Goal: Task Accomplishment & Management: Manage account settings

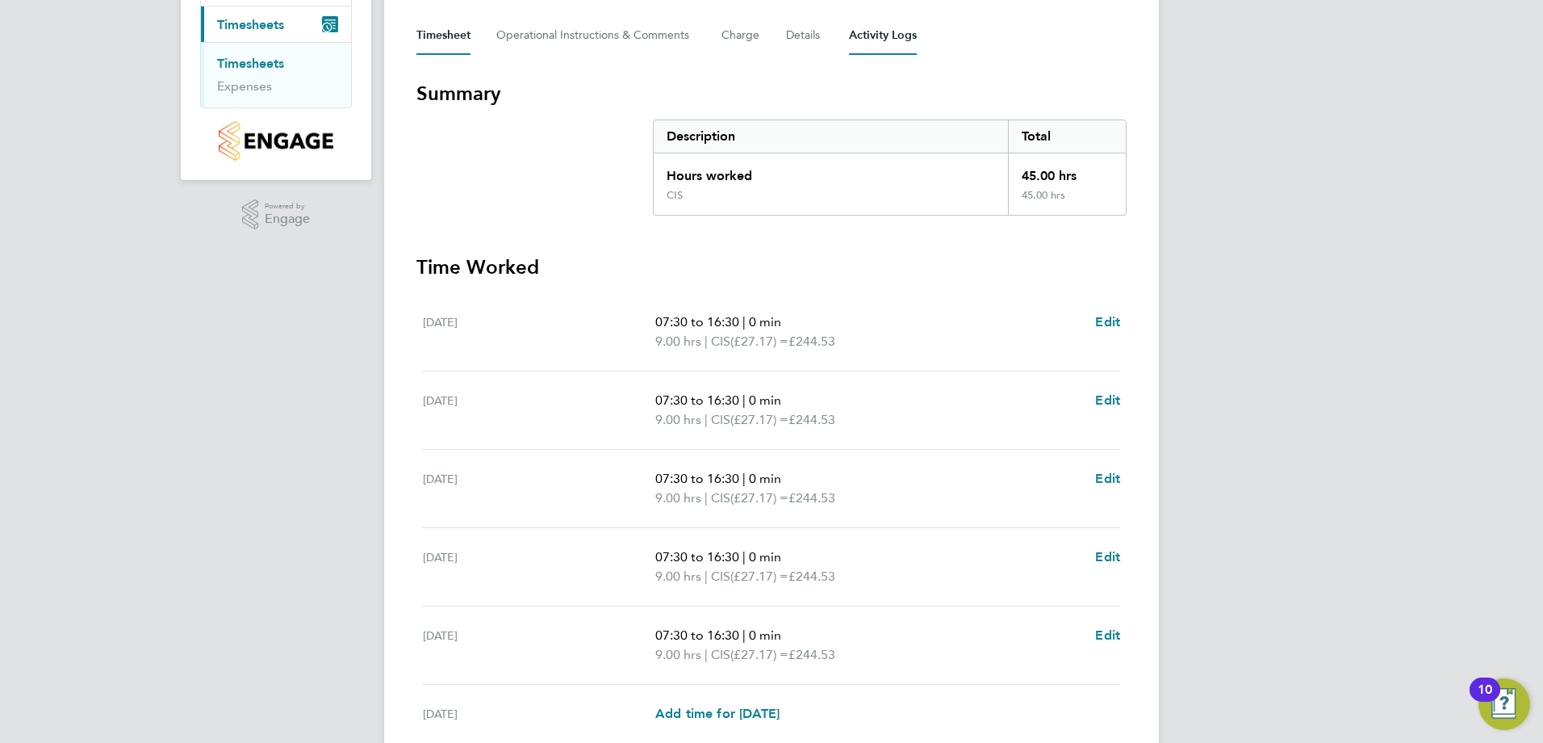
scroll to position [424, 0]
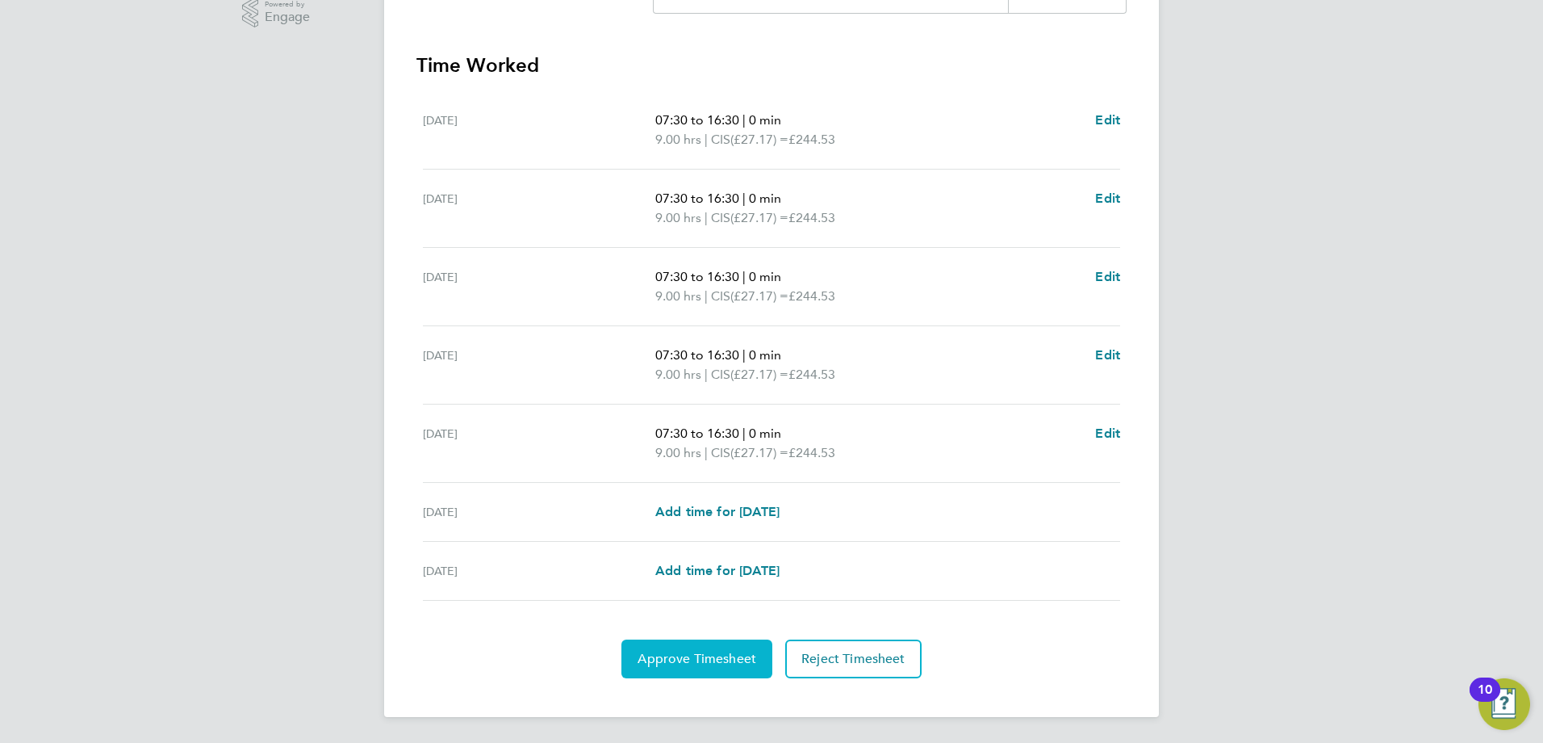
click at [686, 663] on span "Approve Timesheet" at bounding box center [697, 659] width 119 height 16
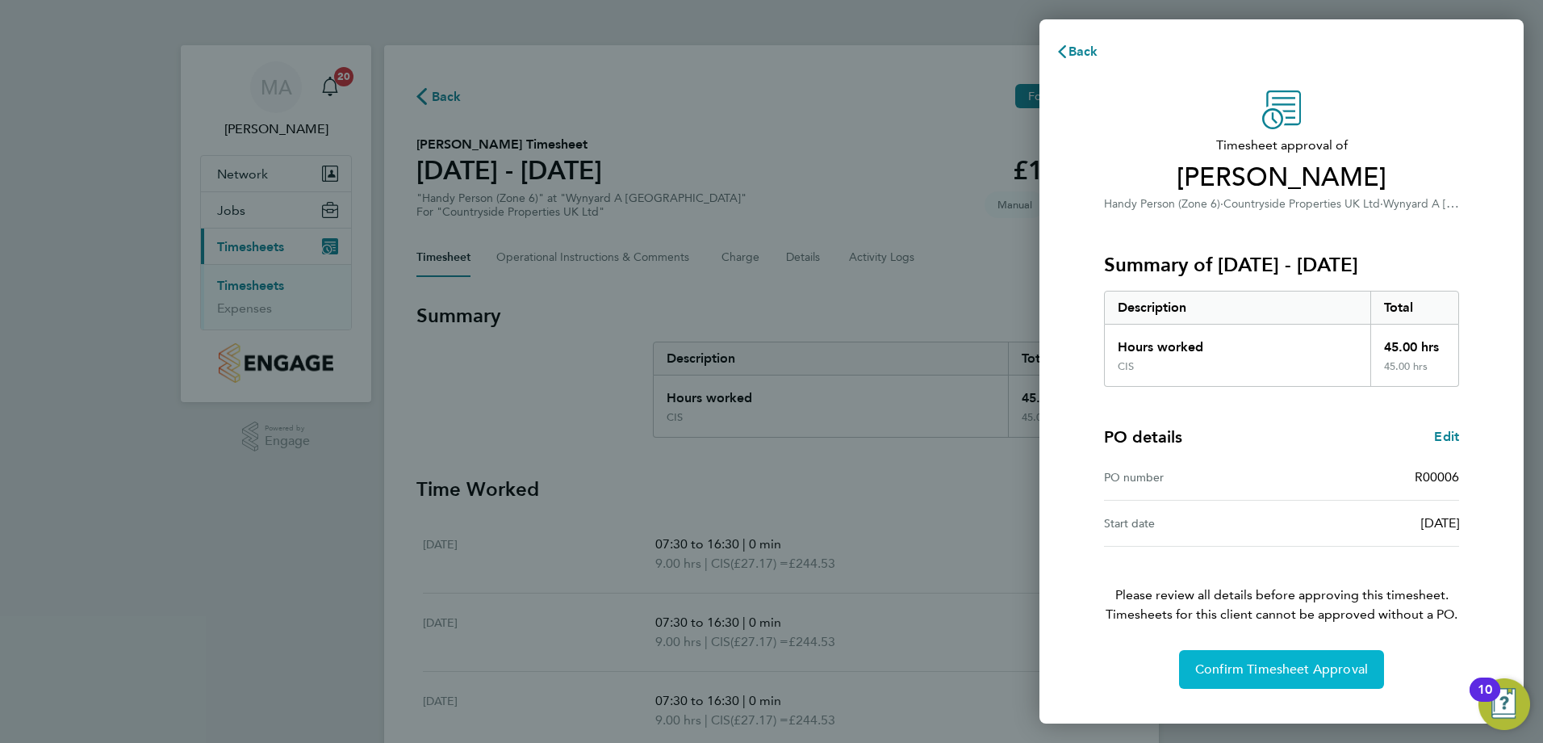
click at [1267, 665] on span "Confirm Timesheet Approval" at bounding box center [1282, 669] width 173 height 16
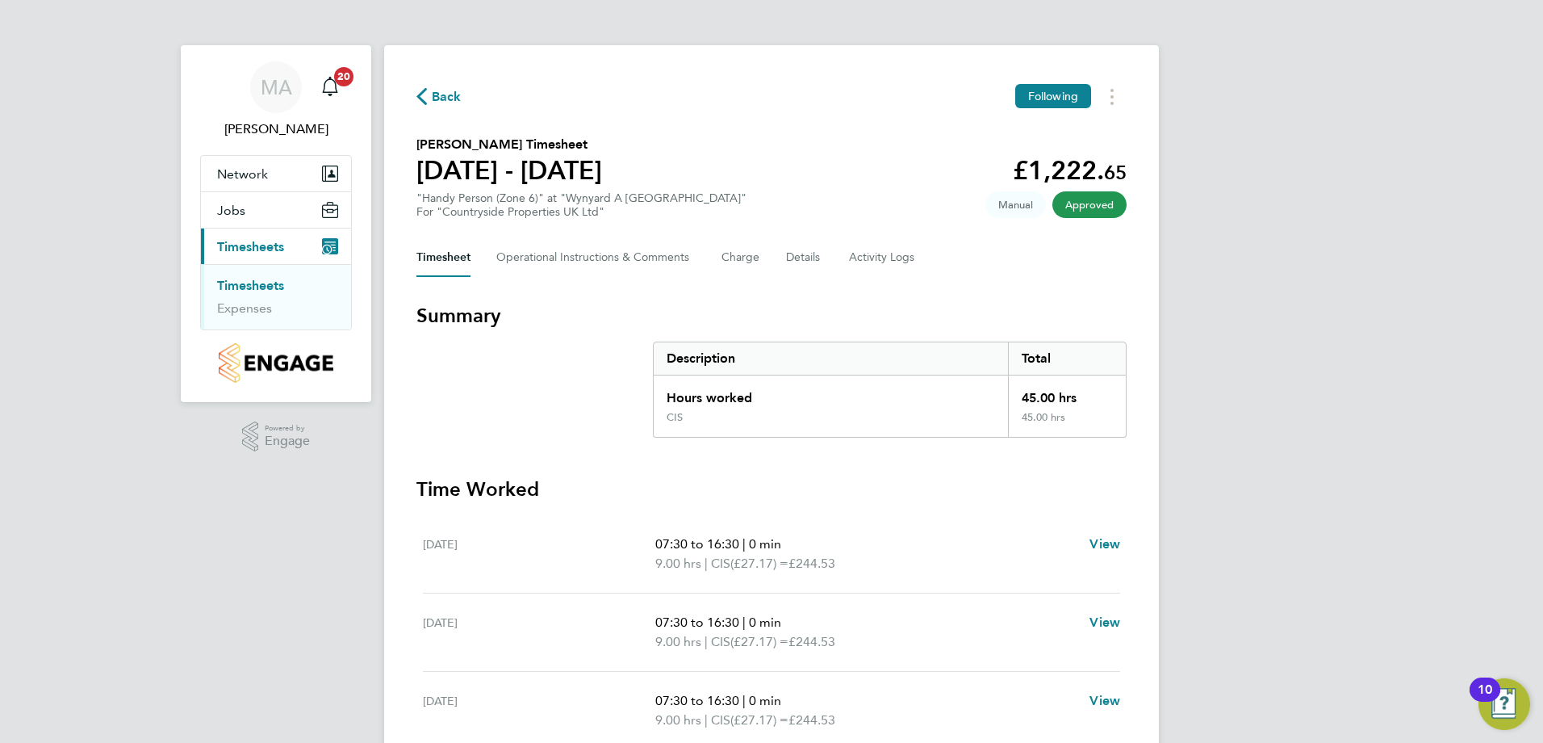
click at [240, 276] on ul "Timesheets Expenses" at bounding box center [276, 296] width 150 height 65
click at [246, 285] on link "Timesheets" at bounding box center [250, 285] width 67 height 15
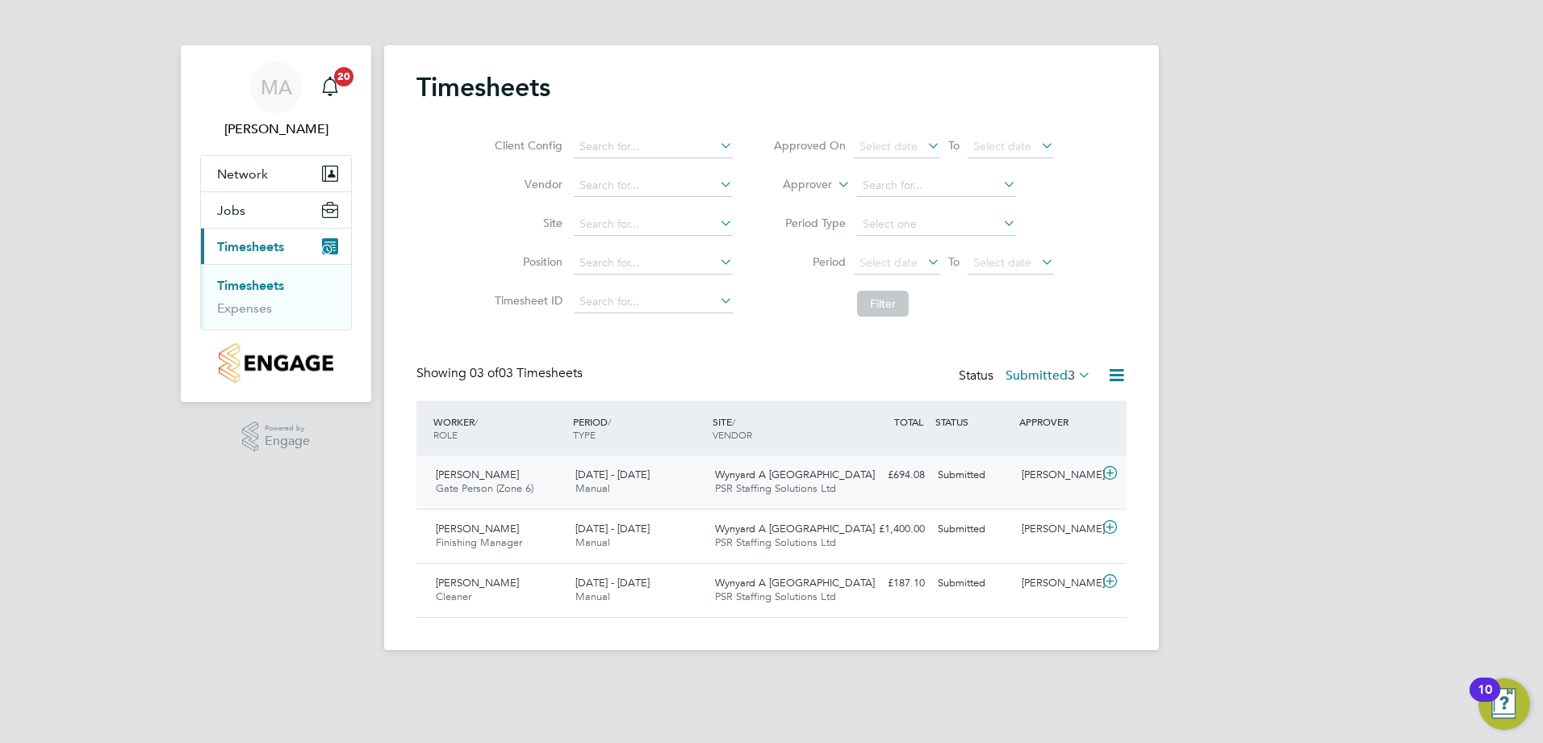
click at [458, 471] on span "Abdul Ghafoor" at bounding box center [477, 474] width 83 height 14
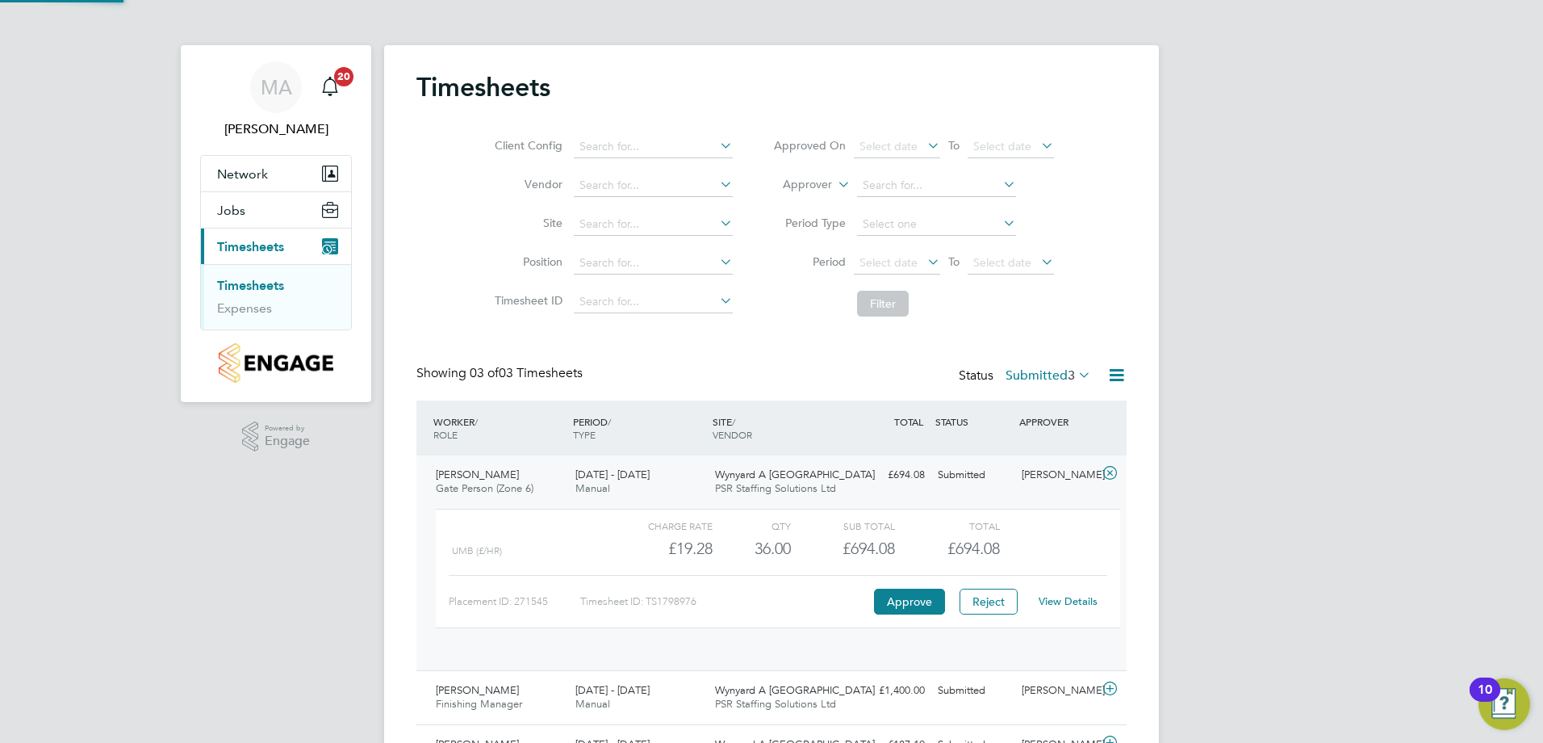
scroll to position [27, 157]
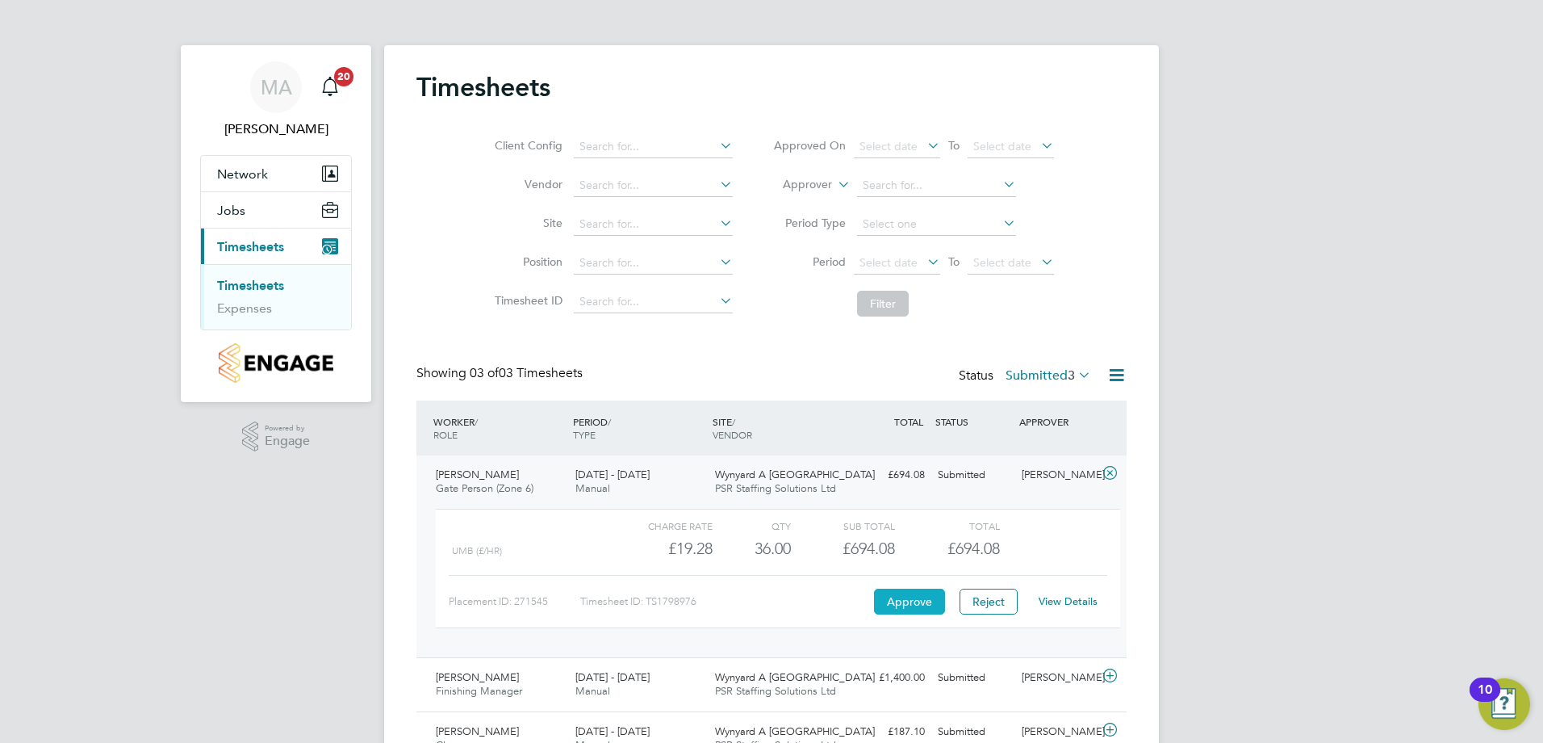
click at [907, 605] on button "Approve" at bounding box center [909, 601] width 71 height 26
click at [922, 590] on button "Approve" at bounding box center [909, 601] width 71 height 26
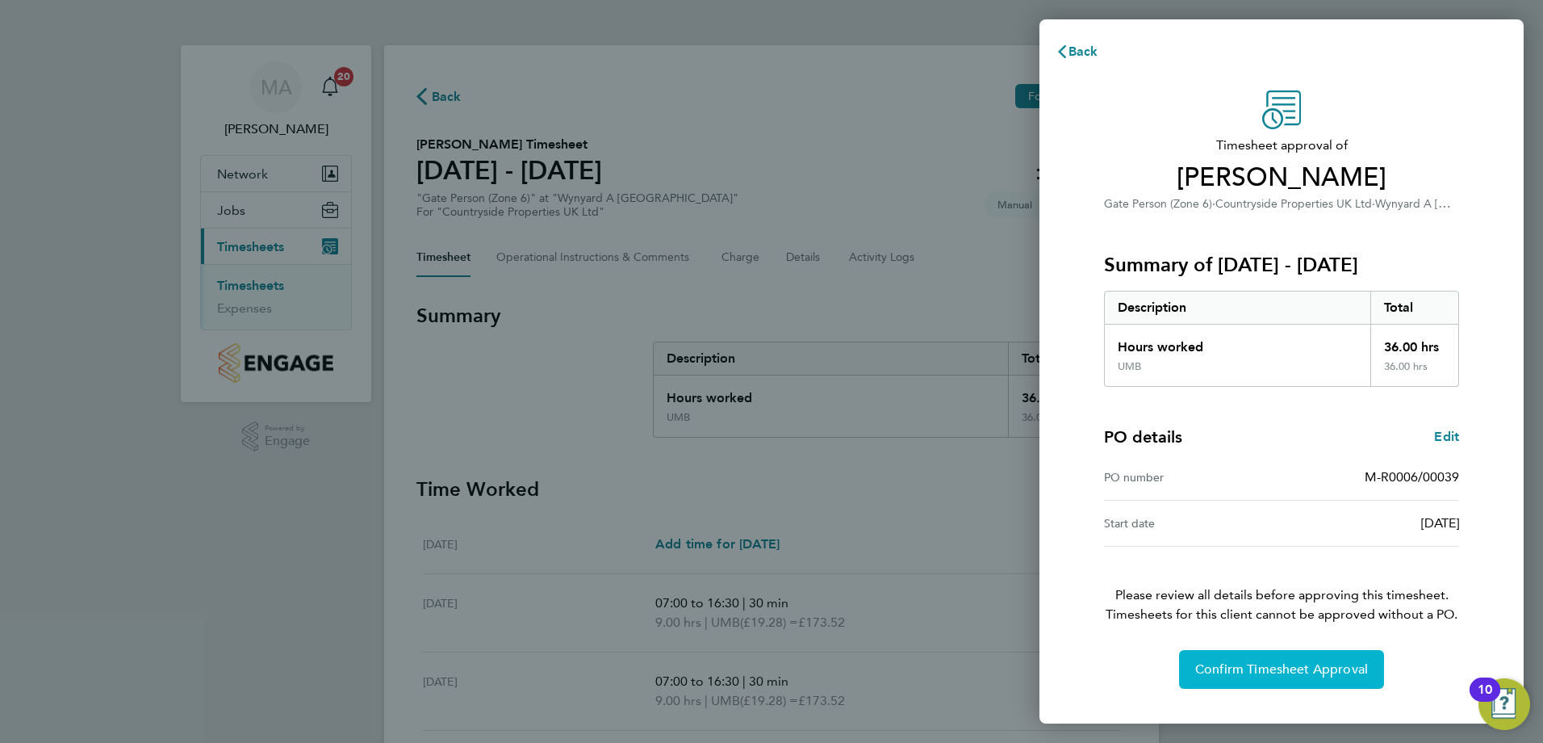
click at [1241, 657] on button "Confirm Timesheet Approval" at bounding box center [1281, 669] width 205 height 39
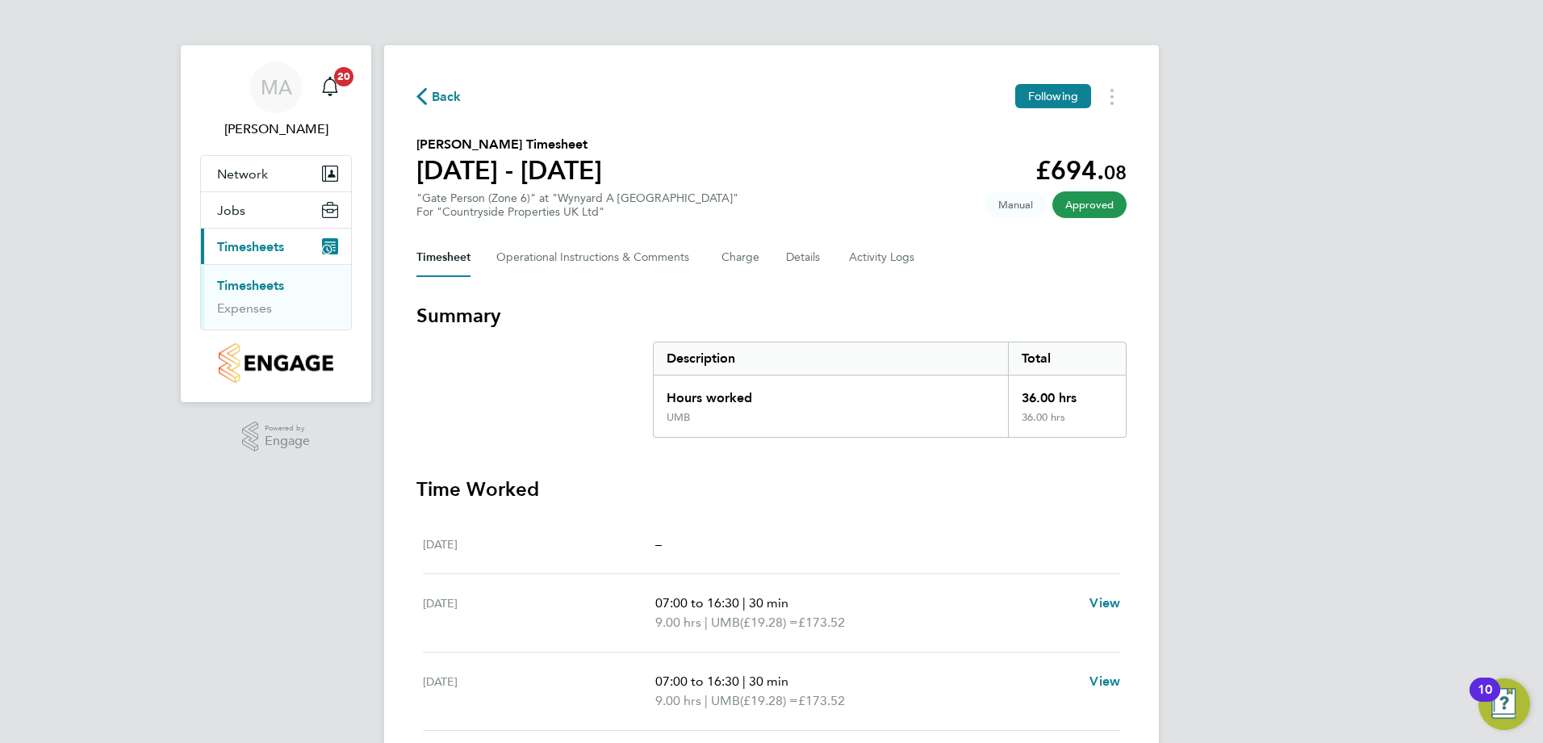
click at [240, 279] on link "Timesheets" at bounding box center [250, 285] width 67 height 15
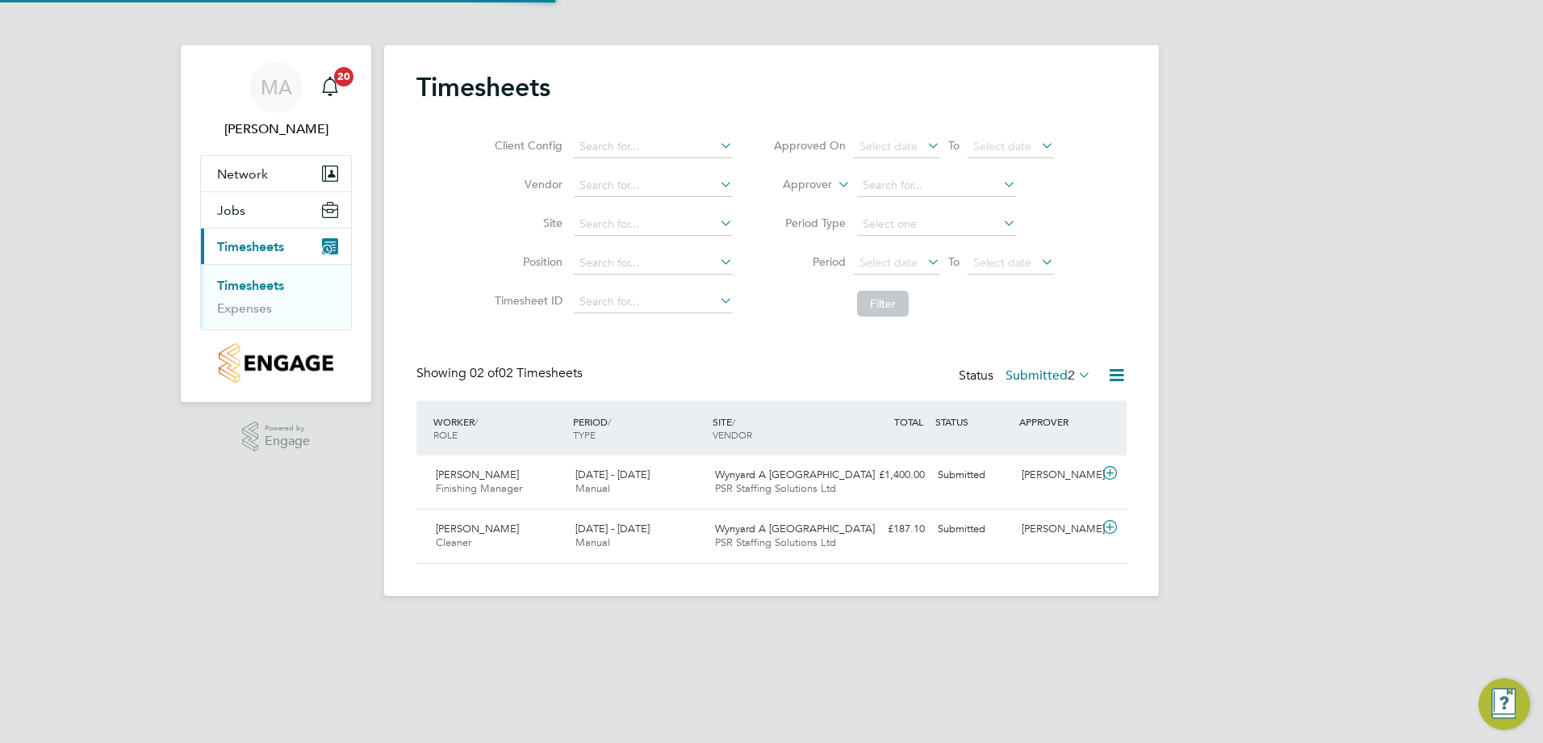
scroll to position [41, 140]
click at [446, 472] on span "Raymond Gray" at bounding box center [477, 474] width 83 height 14
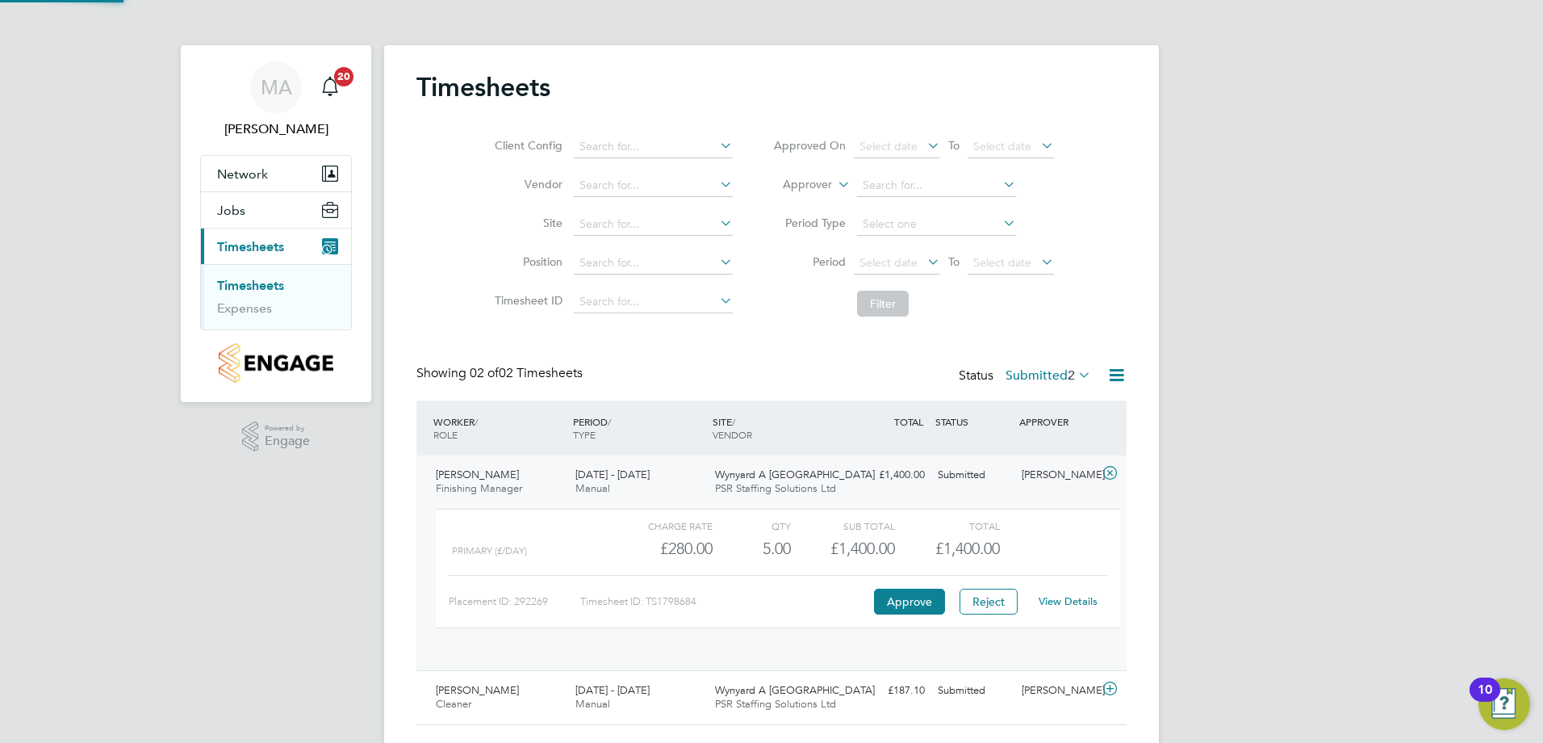
scroll to position [27, 157]
click at [907, 595] on button "Approve" at bounding box center [909, 601] width 71 height 26
click at [247, 287] on link "Timesheets" at bounding box center [250, 285] width 67 height 15
click at [264, 287] on link "Timesheets" at bounding box center [250, 285] width 67 height 15
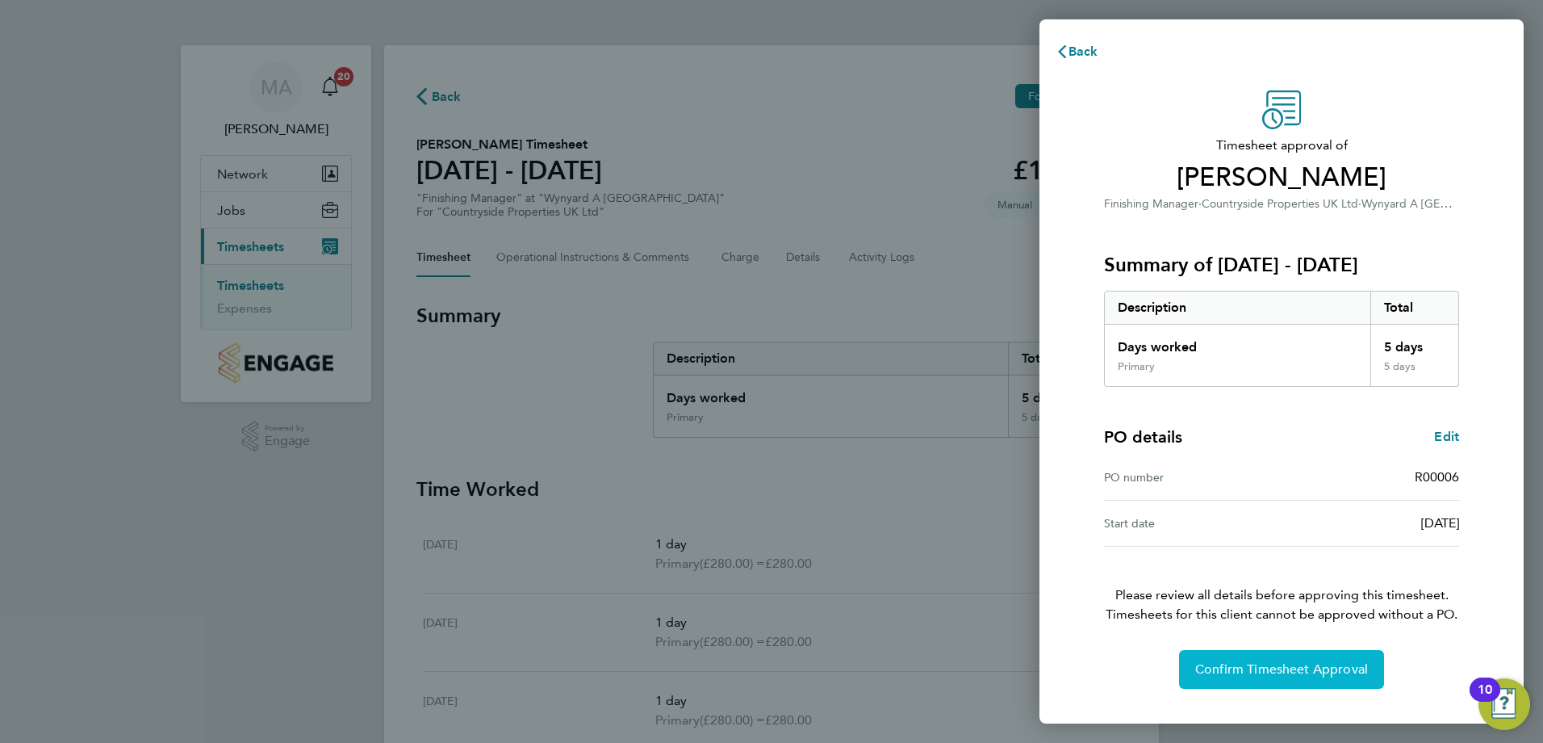
click at [1226, 662] on span "Confirm Timesheet Approval" at bounding box center [1282, 669] width 173 height 16
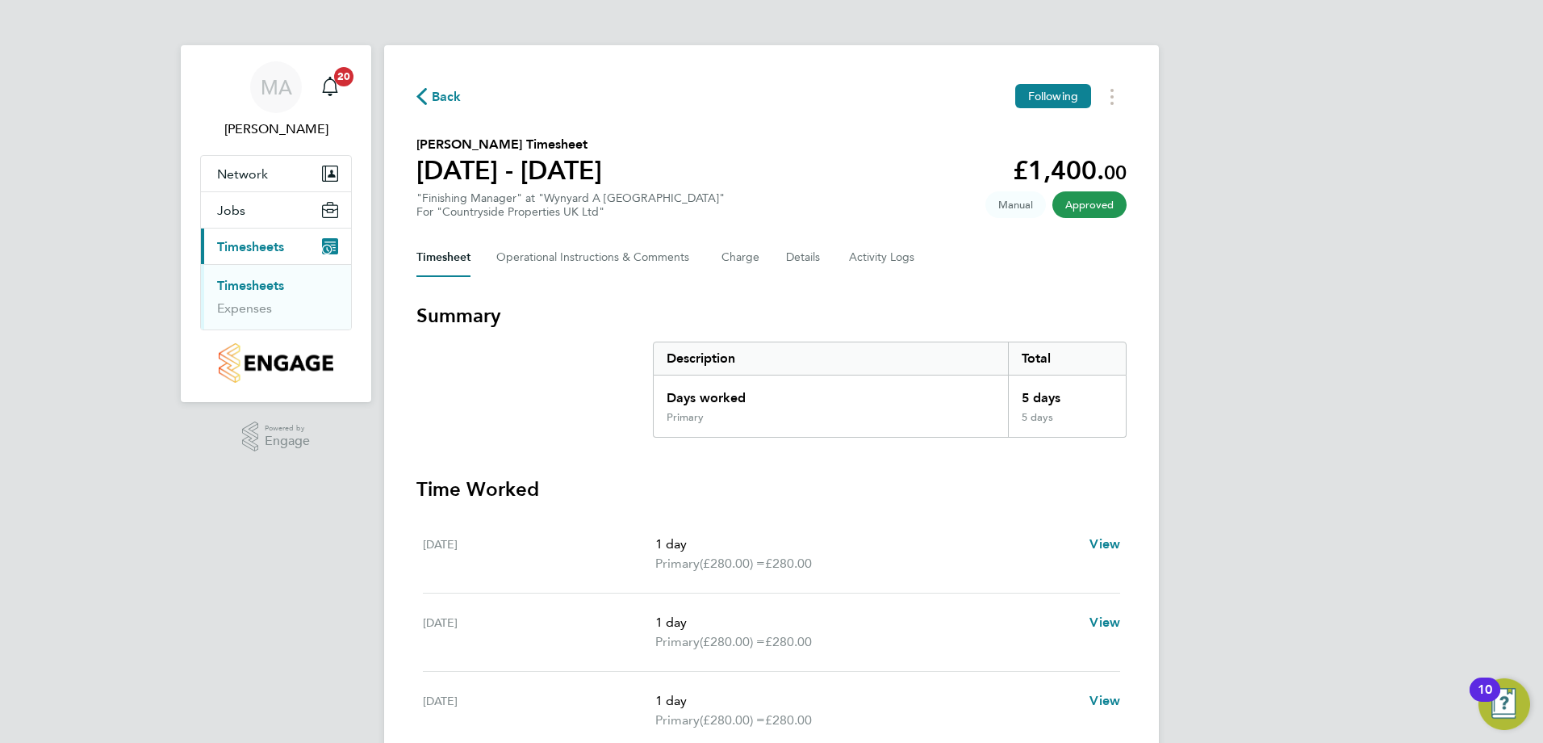
click at [247, 281] on link "Timesheets" at bounding box center [250, 285] width 67 height 15
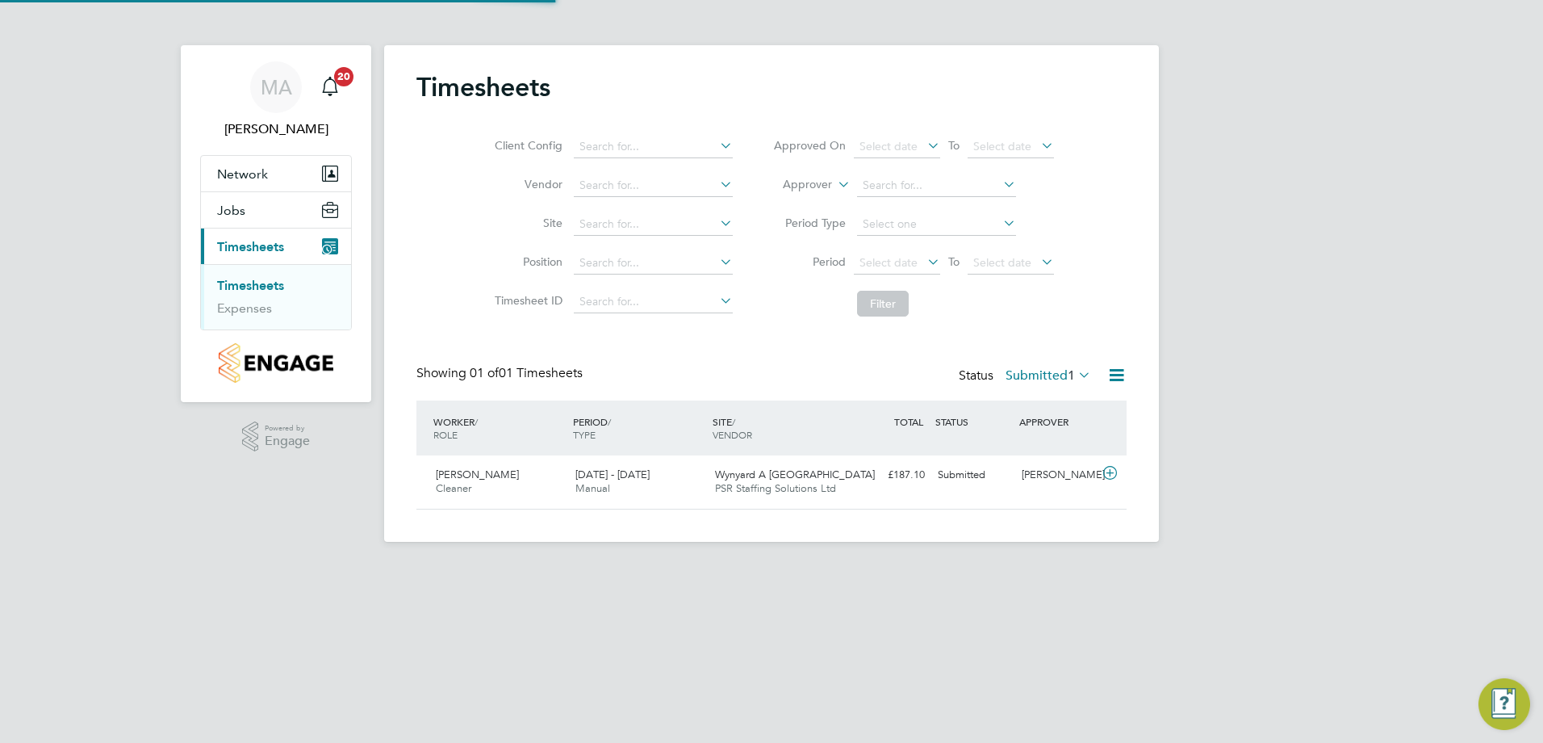
scroll to position [41, 140]
click at [492, 464] on div "Mariam Obafolahan Cleaner 4 - 10 Aug 2025" at bounding box center [499, 482] width 140 height 40
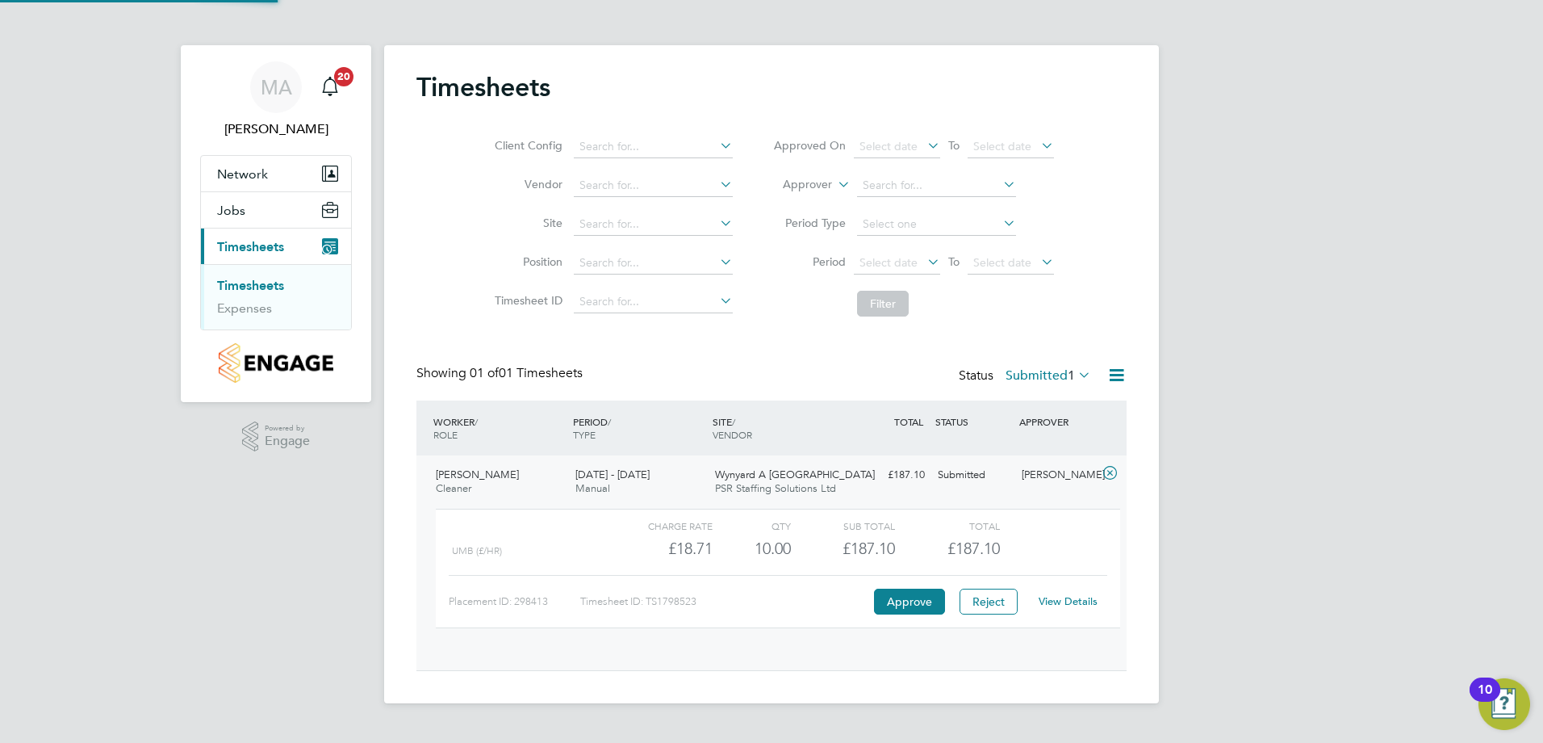
scroll to position [27, 157]
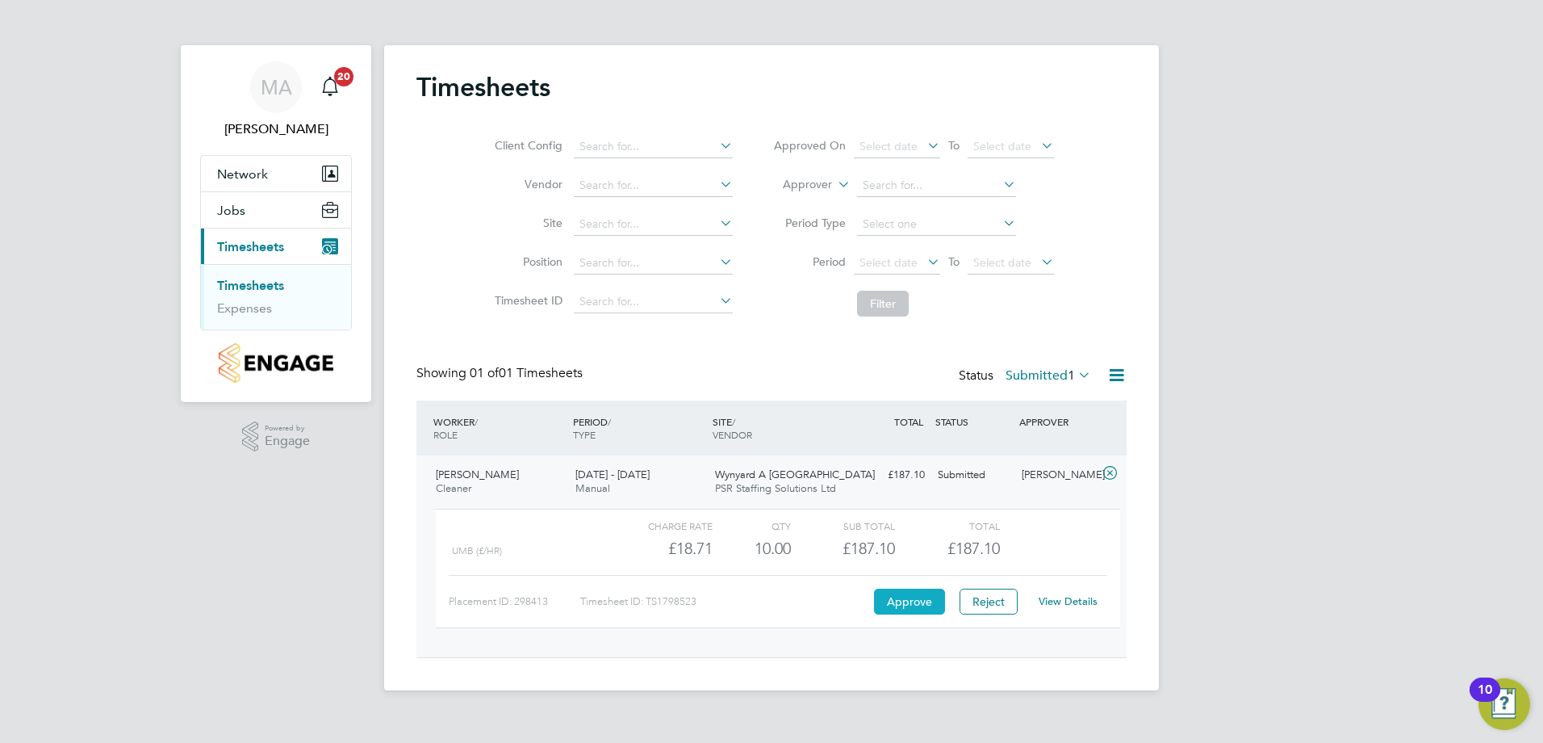
click at [909, 593] on button "Approve" at bounding box center [909, 601] width 71 height 26
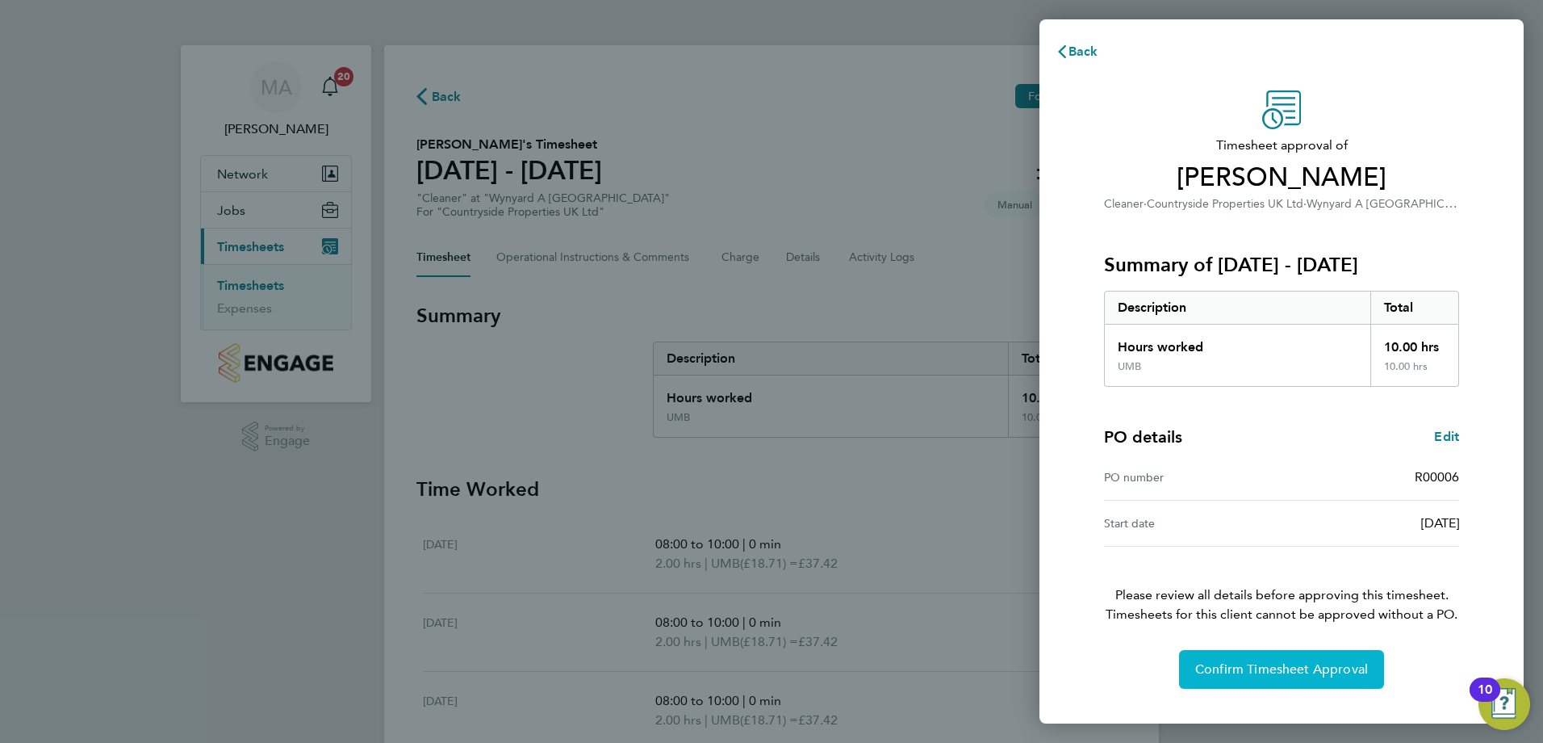
click at [1238, 670] on span "Confirm Timesheet Approval" at bounding box center [1282, 669] width 173 height 16
click at [1225, 672] on span "Confirm Timesheet Approval" at bounding box center [1282, 669] width 173 height 16
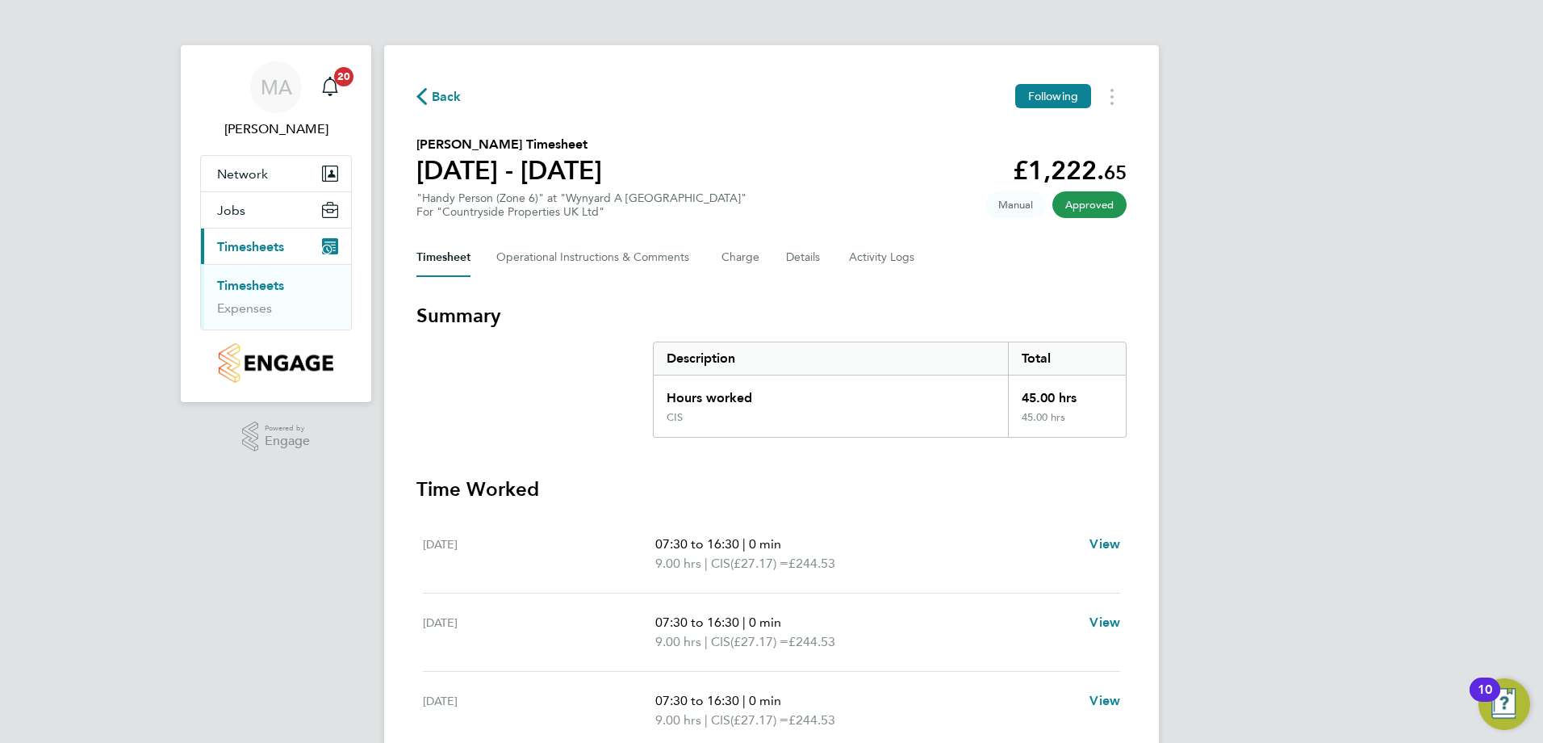
click at [246, 280] on link "Timesheets" at bounding box center [250, 285] width 67 height 15
